Goal: Information Seeking & Learning: Learn about a topic

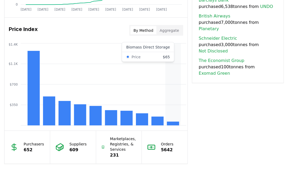
scroll to position [424, 0]
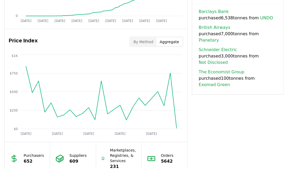
click at [153, 37] on button "Aggregate" at bounding box center [169, 41] width 26 height 8
click at [147, 42] on button "By Method" at bounding box center [143, 41] width 26 height 8
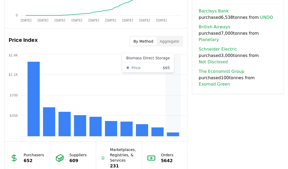
scroll to position [456, 0]
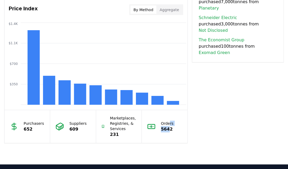
click at [153, 125] on div "Orders 5642" at bounding box center [167, 127] width 12 height 12
click at [152, 126] on circle at bounding box center [150, 126] width 1 height 1
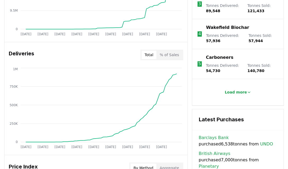
scroll to position [297, 0]
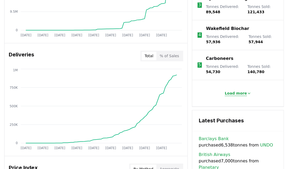
click at [153, 95] on p "Load more" at bounding box center [235, 93] width 22 height 5
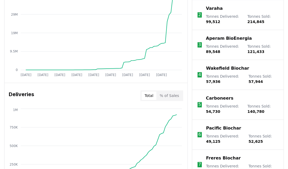
scroll to position [191, 0]
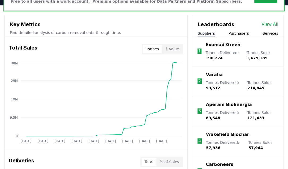
click at [153, 45] on p "Exomad Green" at bounding box center [222, 45] width 35 height 6
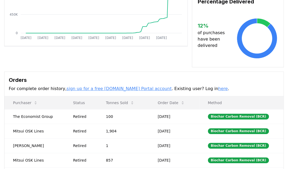
scroll to position [133, 0]
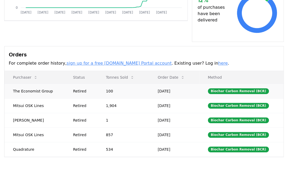
click at [58, 84] on td "The Economist Group" at bounding box center [35, 91] width 60 height 15
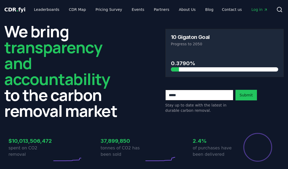
scroll to position [191, 0]
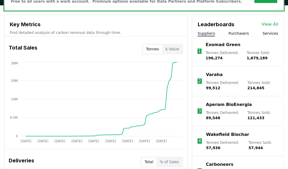
click at [238, 33] on button "Purchasers" at bounding box center [238, 33] width 20 height 5
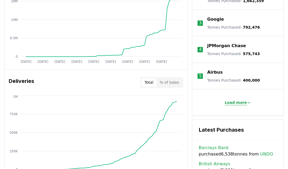
click at [238, 102] on p "Load more" at bounding box center [235, 102] width 22 height 5
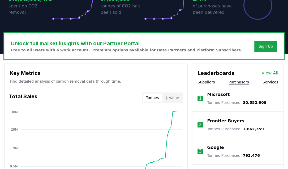
scroll to position [85, 0]
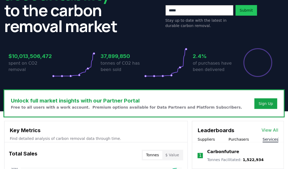
click at [269, 137] on button "Services" at bounding box center [270, 139] width 16 height 5
click at [270, 137] on button "Services" at bounding box center [270, 139] width 16 height 5
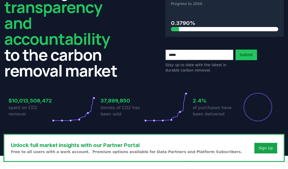
scroll to position [5, 0]
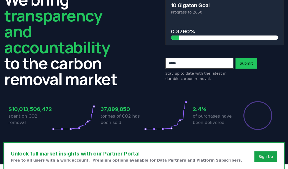
click at [18, 105] on h3 "$10,013,506,472" at bounding box center [29, 109] width 43 height 8
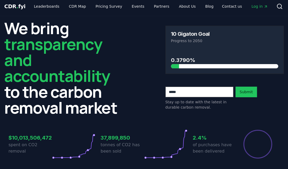
scroll to position [0, 0]
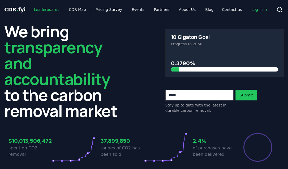
click at [47, 8] on link "Leaderboards" at bounding box center [47, 10] width 34 height 10
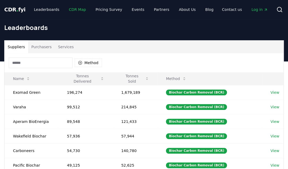
click at [74, 10] on link "CDR Map" at bounding box center [77, 10] width 25 height 10
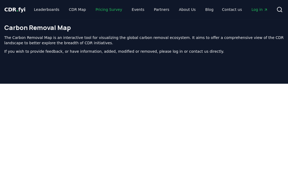
click at [96, 9] on link "Pricing Survey" at bounding box center [108, 10] width 35 height 10
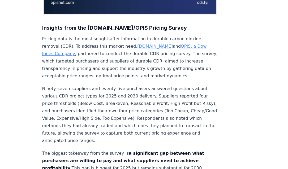
scroll to position [133, 0]
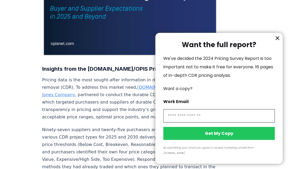
click at [113, 72] on div at bounding box center [144, 84] width 288 height 169
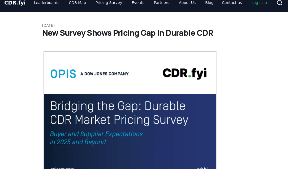
scroll to position [0, 0]
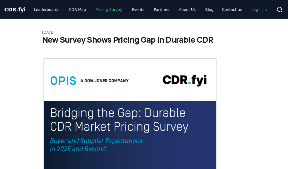
click at [104, 8] on link "Pricing Survey" at bounding box center [108, 10] width 35 height 10
click at [99, 9] on link "Pricing Survey" at bounding box center [108, 10] width 35 height 10
